Goal: Communication & Community: Ask a question

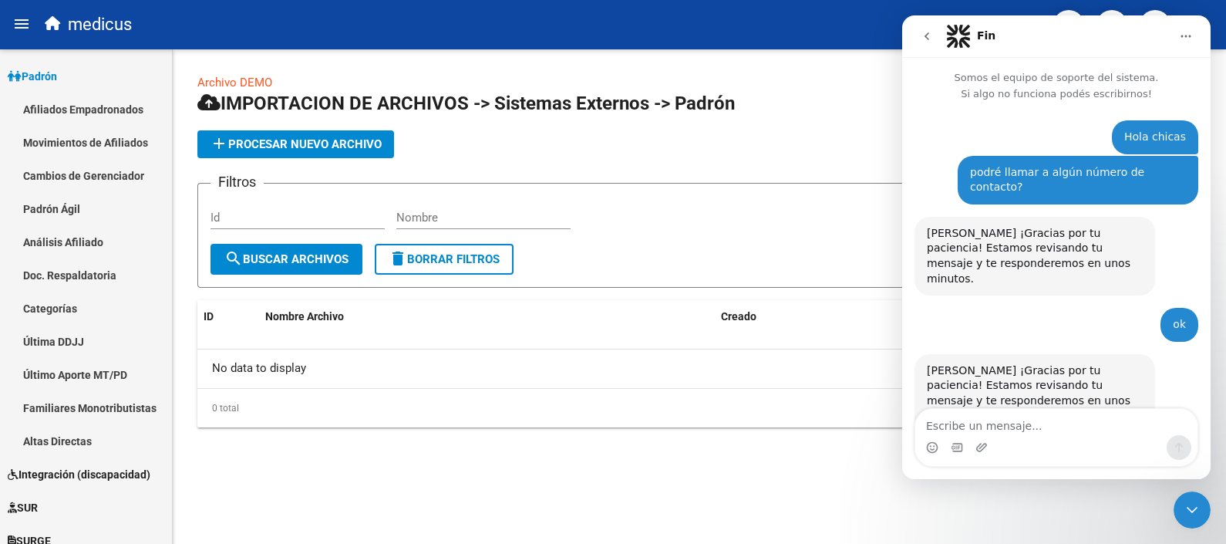
scroll to position [1326, 0]
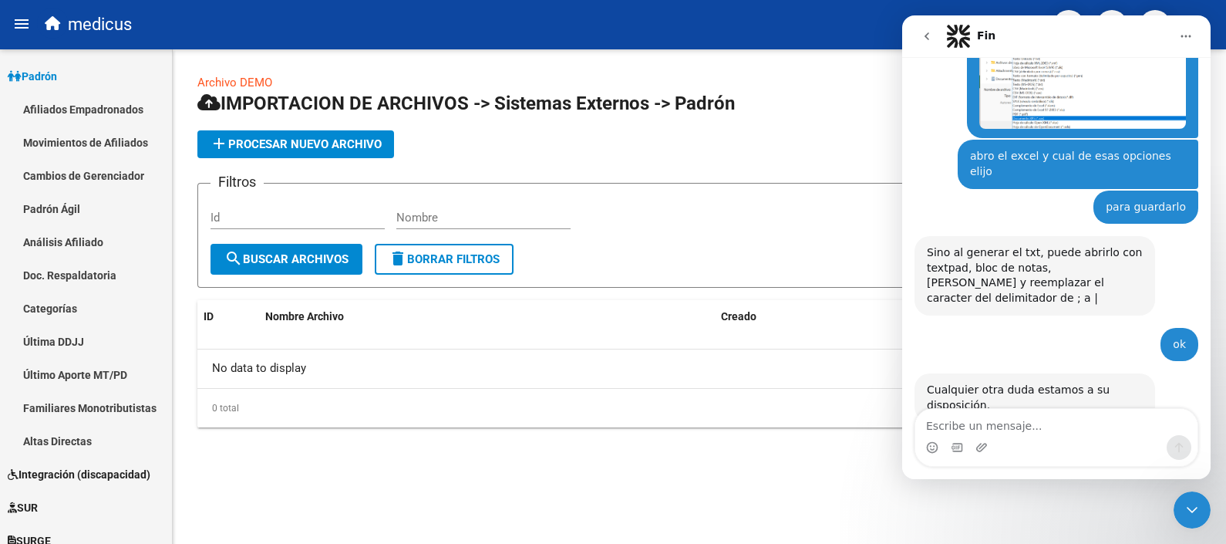
click at [1062, 423] on textarea "Escribe un mensaje..." at bounding box center [1056, 422] width 282 height 26
type textarea "HOLA CHICAS"
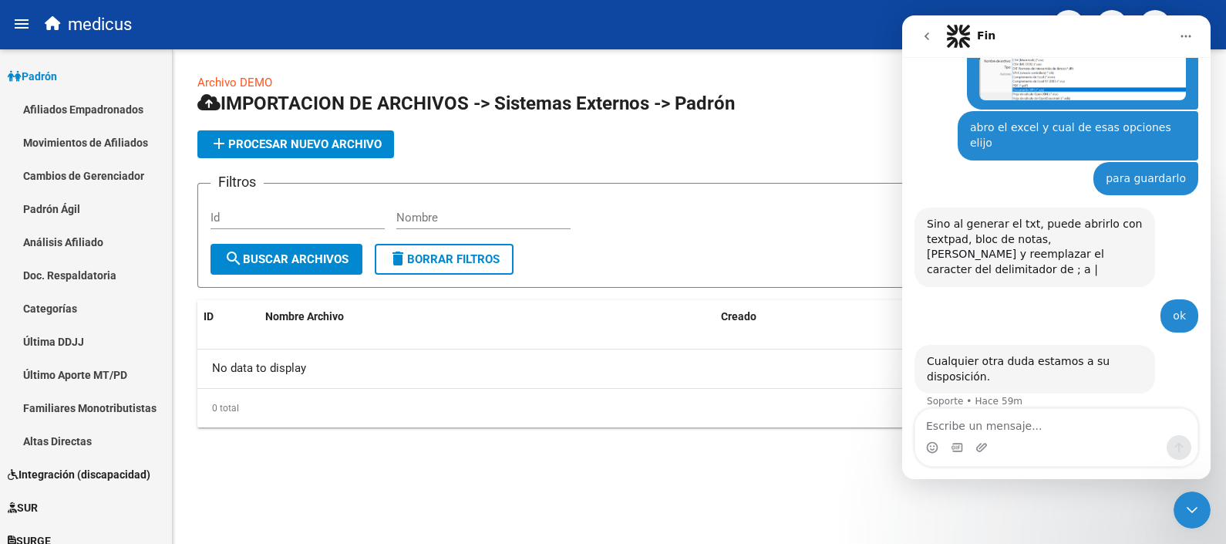
scroll to position [1361, 0]
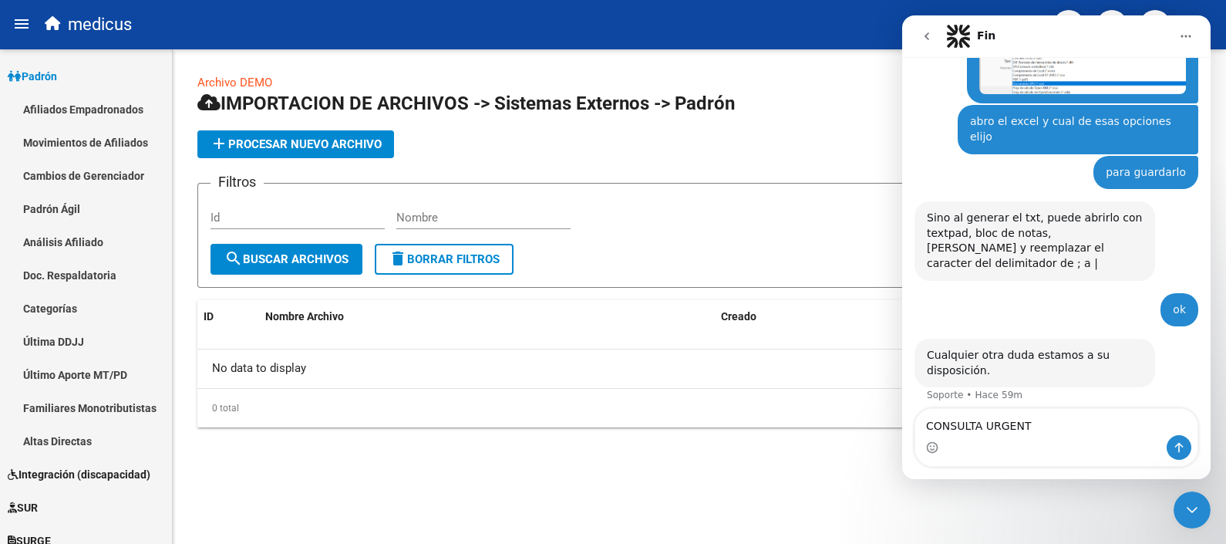
type textarea "CONSULTA URGENTE"
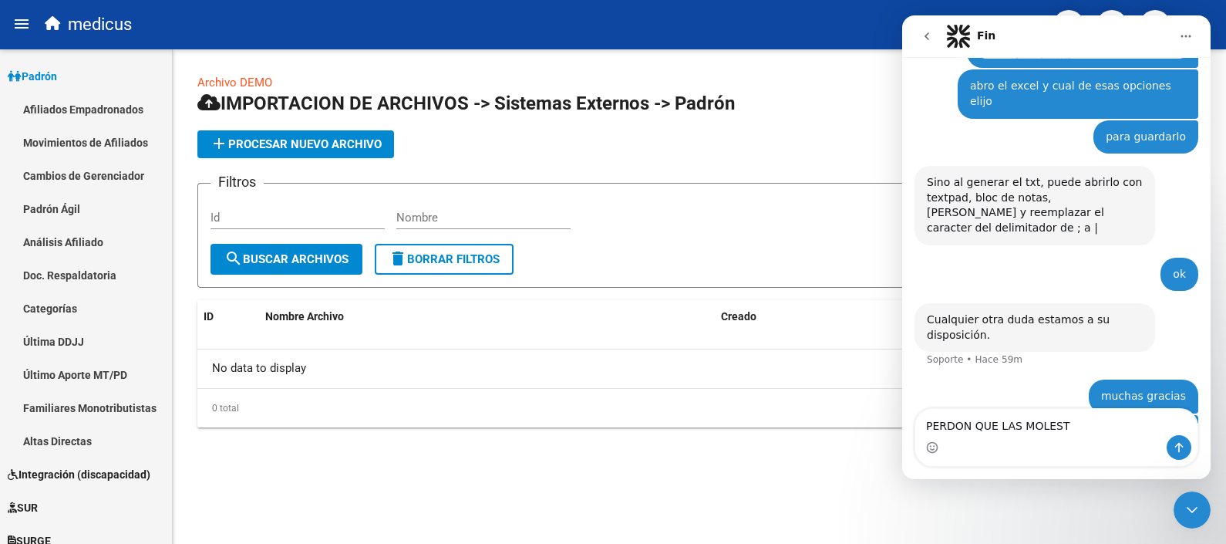
type textarea "PERDON QUE LAS MOLESTE"
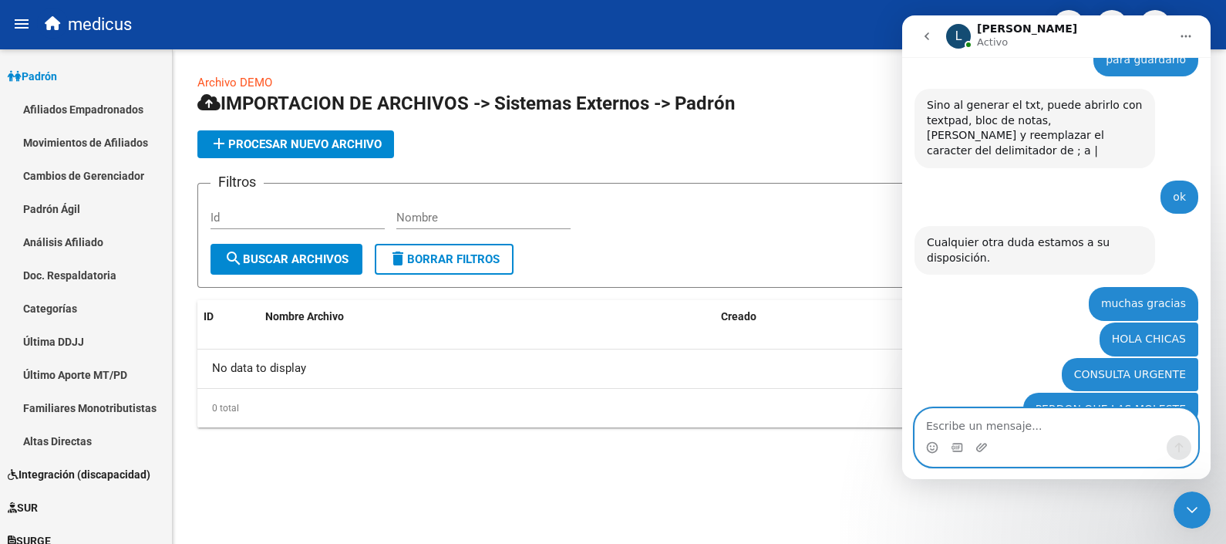
scroll to position [1507, 0]
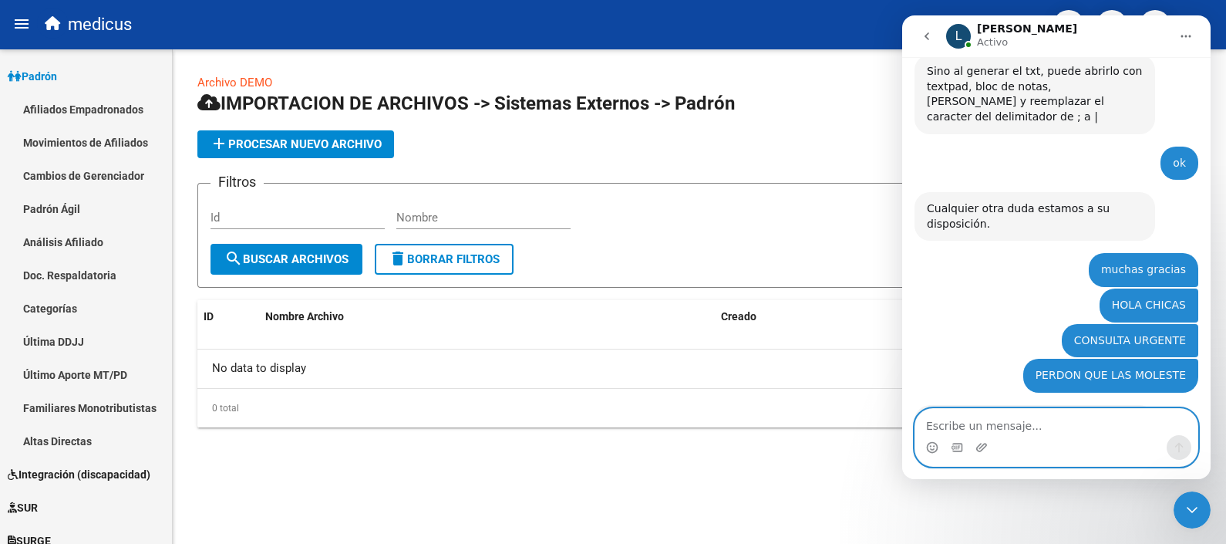
click at [1006, 426] on textarea "Escribe un mensaje..." at bounding box center [1056, 422] width 282 height 26
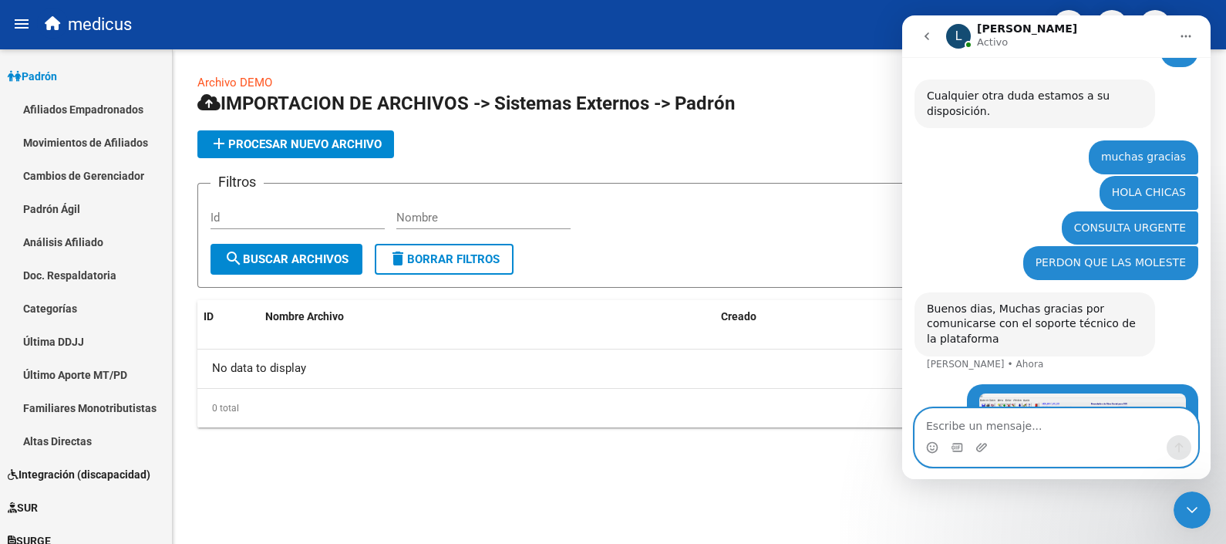
click at [1010, 429] on textarea "Escribe un mensaje..." at bounding box center [1056, 422] width 282 height 26
type textarea "CO"
drag, startPoint x: 971, startPoint y: 430, endPoint x: 1774, endPoint y: 432, distance: 802.6
click html "L [PERSON_NAME] Somos el equipo de soporte del sistema. Si algo no funciona pod…"
paste textarea "Escribe un mensaje..."
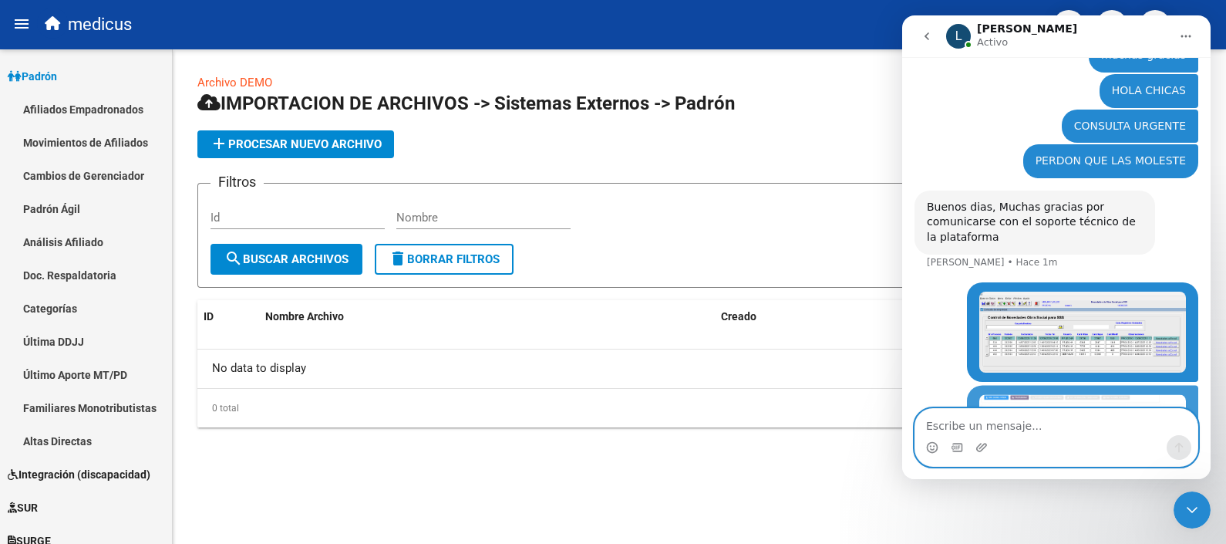
scroll to position [1729, 0]
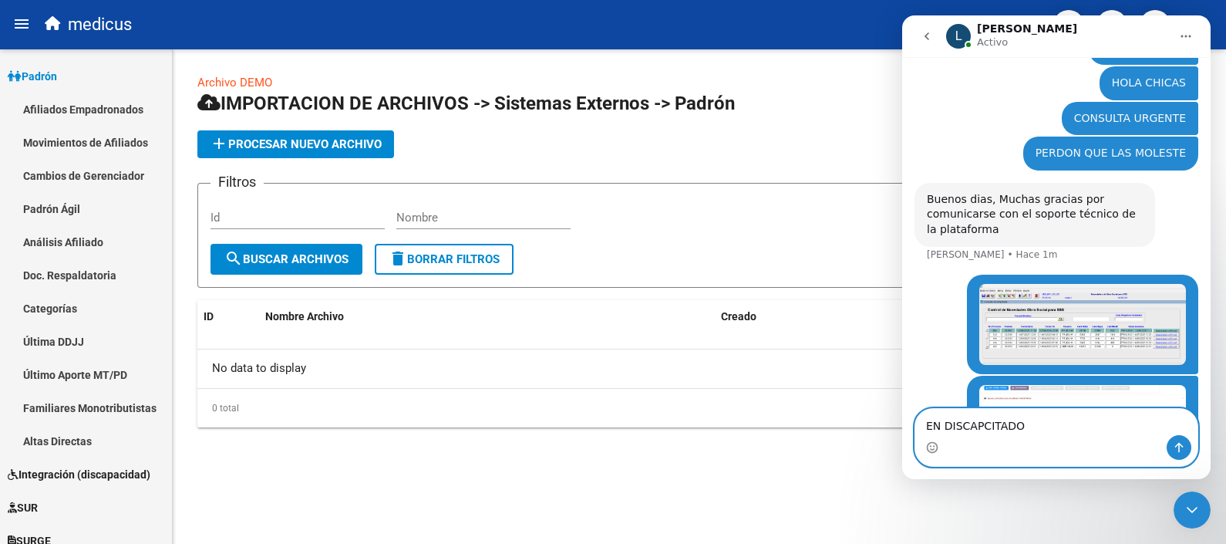
type textarea "EN DISCAPCITADOS"
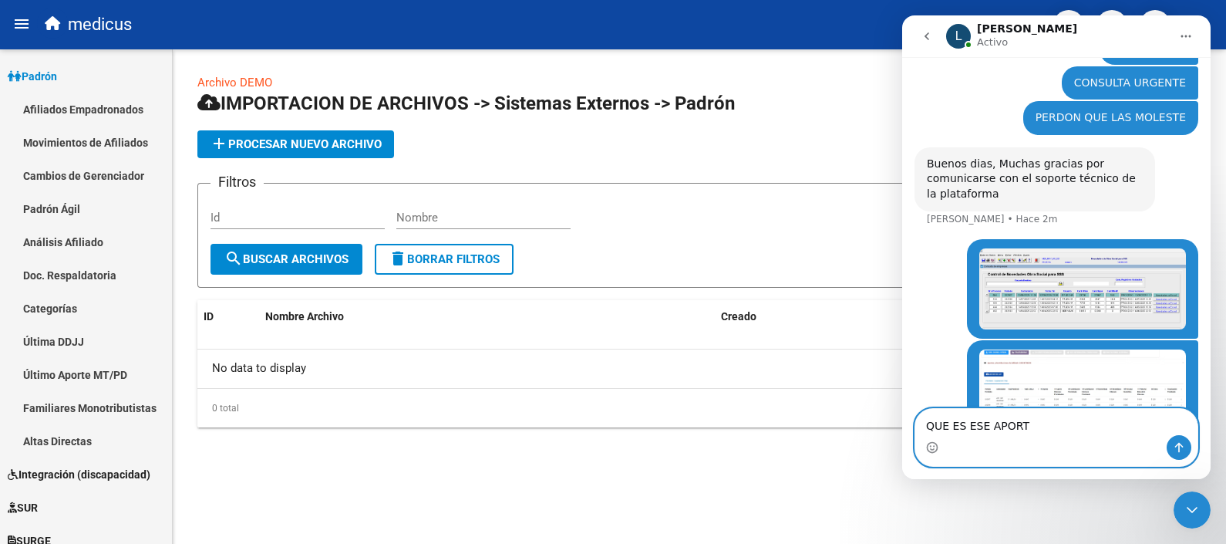
type textarea "QUE ES ESE APORTE"
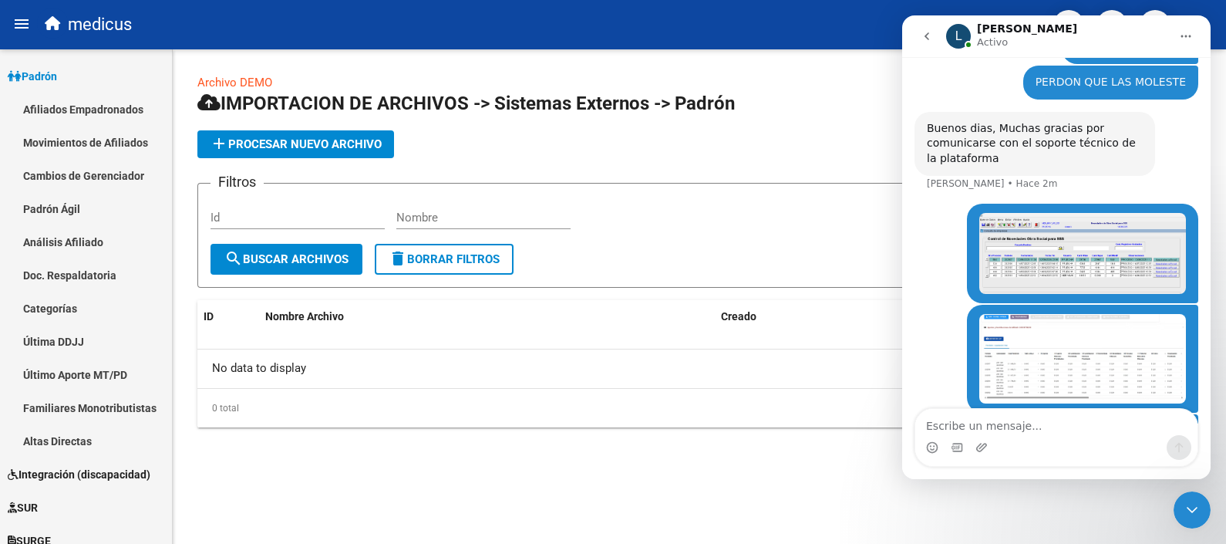
click at [787, 62] on div "Archivo DEMO Ir al explorador [PERSON_NAME]... IMPORTACION DE ARCHIVOS -> Siste…" at bounding box center [699, 262] width 1053 height 427
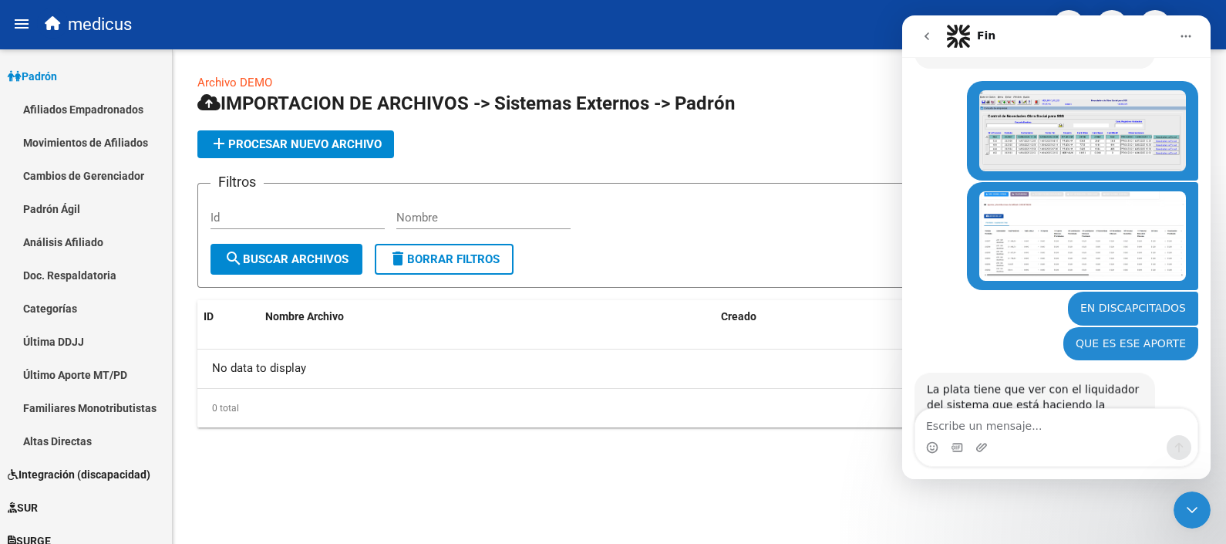
scroll to position [1941, 0]
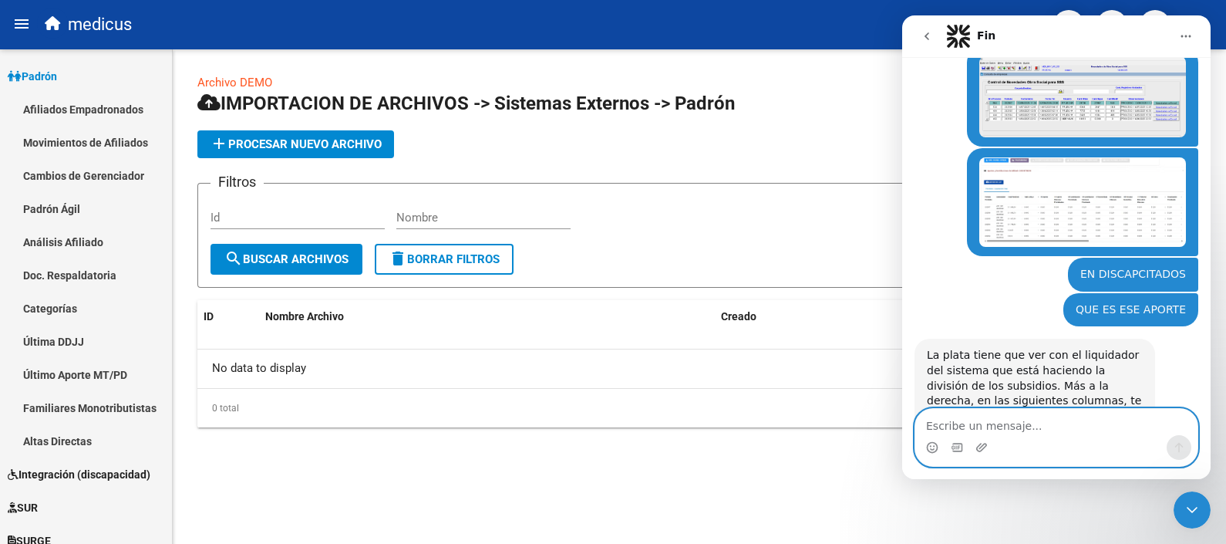
click at [961, 424] on textarea "Escribe un mensaje..." at bounding box center [1056, 422] width 282 height 26
type textarea "gracias chicas"
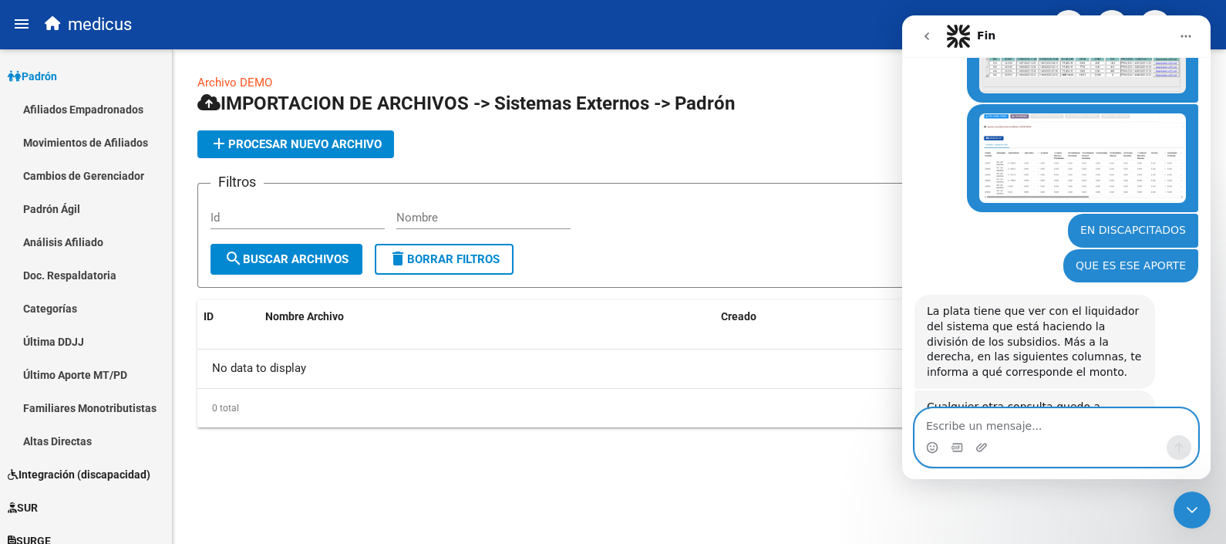
scroll to position [1988, 0]
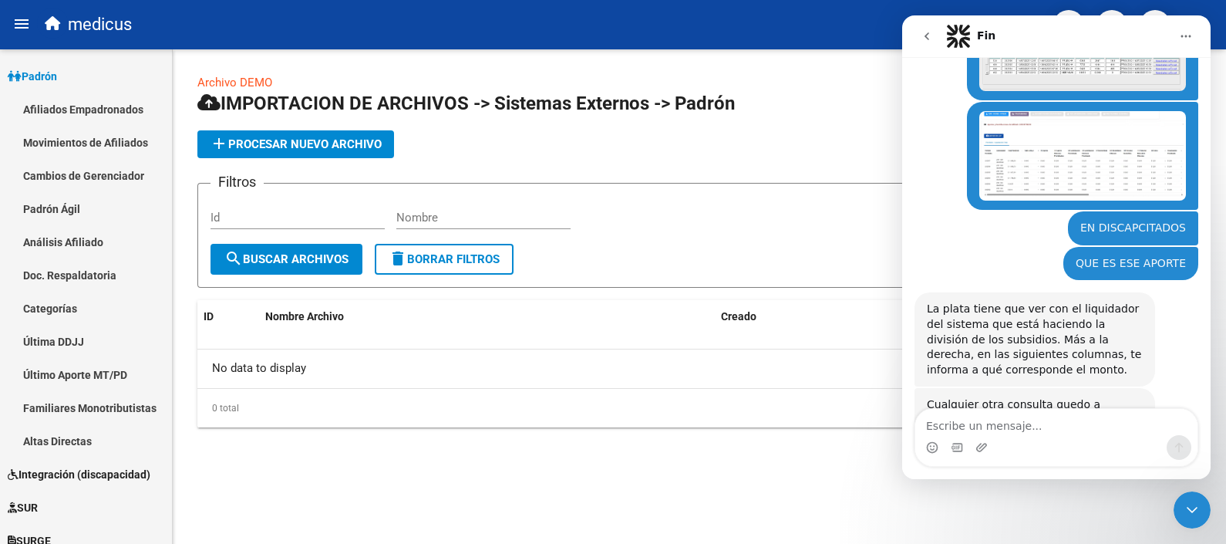
click at [806, 144] on div "add Procesar nuevo archivo" at bounding box center [699, 144] width 1004 height 28
